Goal: Navigation & Orientation: Go to known website

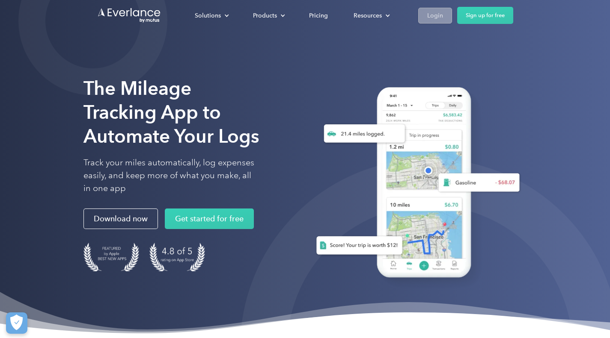
click at [440, 15] on div "Login" at bounding box center [435, 15] width 16 height 11
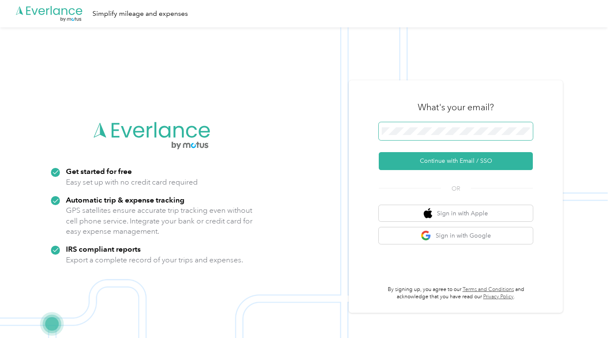
click at [456, 136] on span at bounding box center [456, 131] width 154 height 18
click at [431, 124] on span at bounding box center [456, 131] width 154 height 18
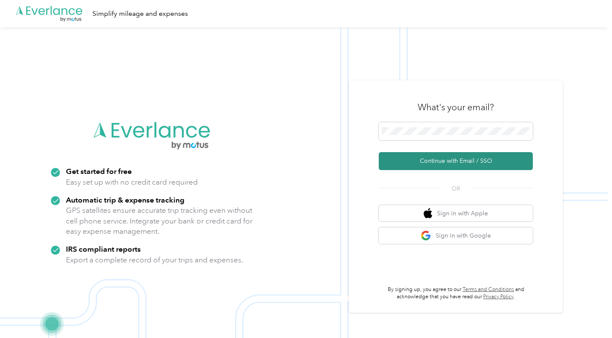
click at [456, 165] on button "Continue with Email / SSO" at bounding box center [456, 161] width 154 height 18
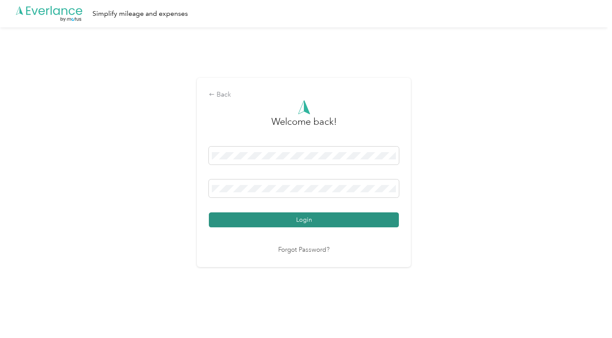
click at [310, 219] on button "Login" at bounding box center [304, 220] width 190 height 15
